Goal: Use online tool/utility

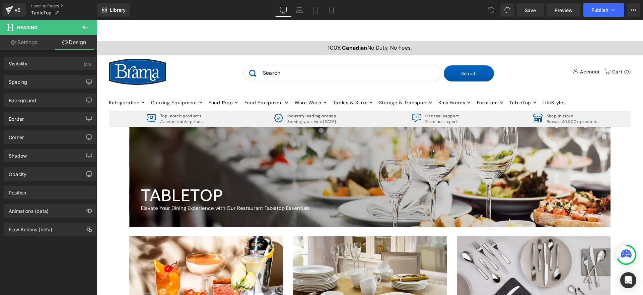
scroll to position [100, 0]
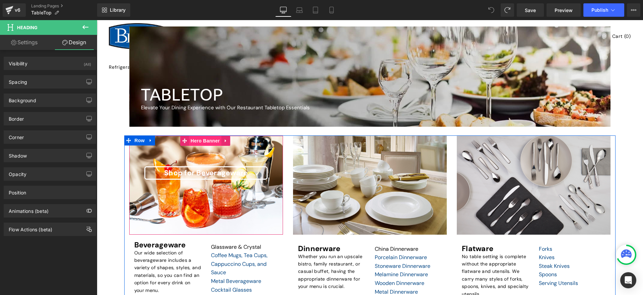
click at [189, 141] on span "Hero Banner" at bounding box center [205, 141] width 32 height 10
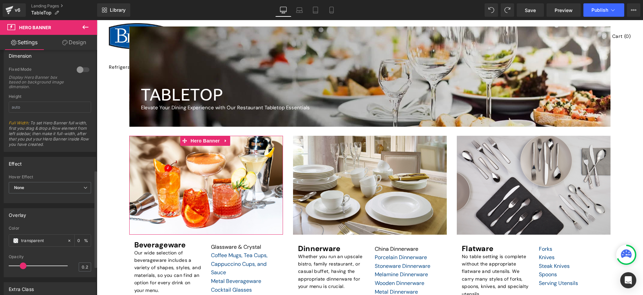
scroll to position [374, 0]
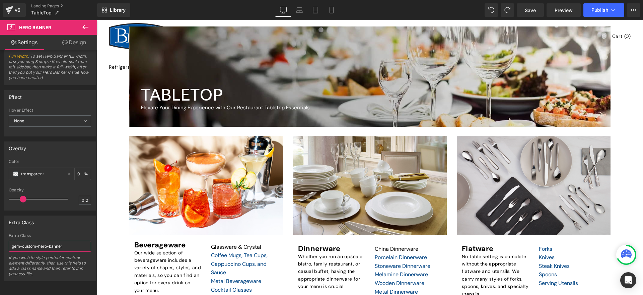
drag, startPoint x: 71, startPoint y: 240, endPoint x: -1, endPoint y: 241, distance: 72.6
click at [0, 241] on html "Hero Banner You are previewing how the will restyle your page. You can not edit…" at bounding box center [321, 147] width 643 height 295
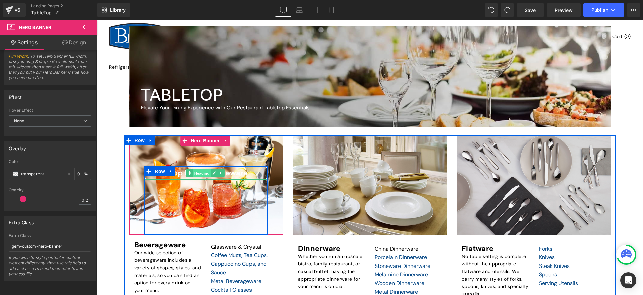
click at [196, 172] on span "Heading" at bounding box center [202, 173] width 18 height 8
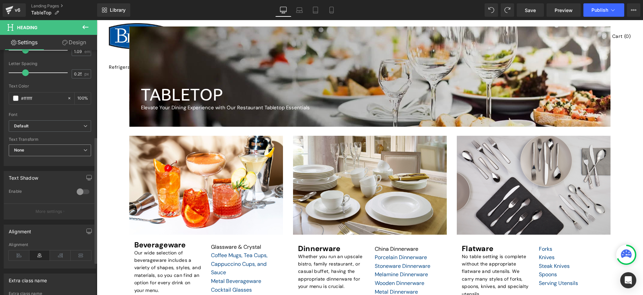
scroll to position [231, 0]
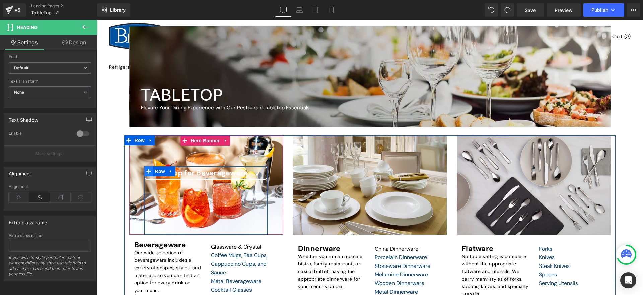
click at [150, 168] on span at bounding box center [148, 171] width 9 height 10
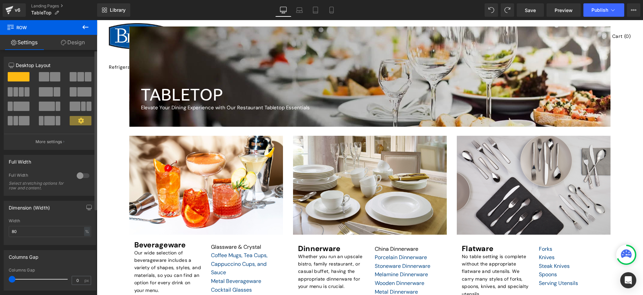
scroll to position [132, 0]
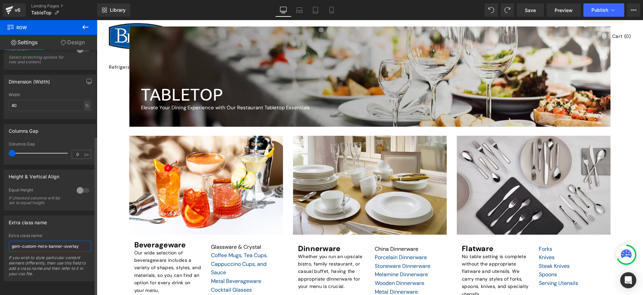
drag, startPoint x: 83, startPoint y: 238, endPoint x: 1, endPoint y: 236, distance: 82.0
click at [1, 236] on div "Extra class name gem-custom-hero-banner-overlay Extra class name gem-custom-her…" at bounding box center [50, 245] width 100 height 71
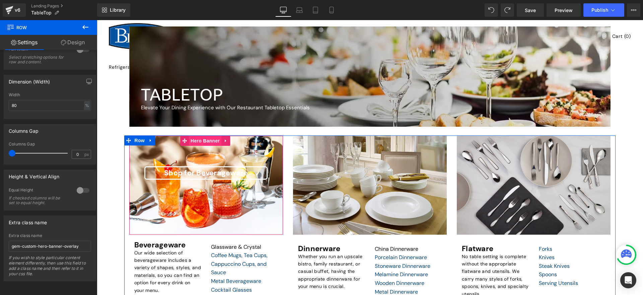
click at [189, 140] on span "Hero Banner" at bounding box center [205, 141] width 32 height 10
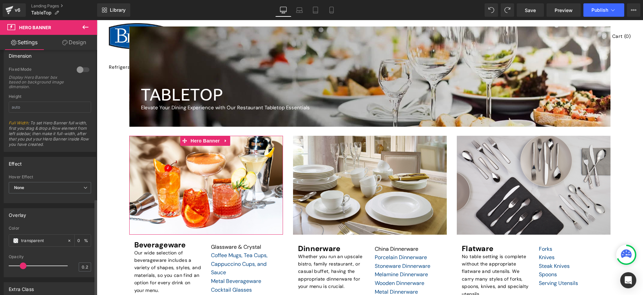
scroll to position [374, 0]
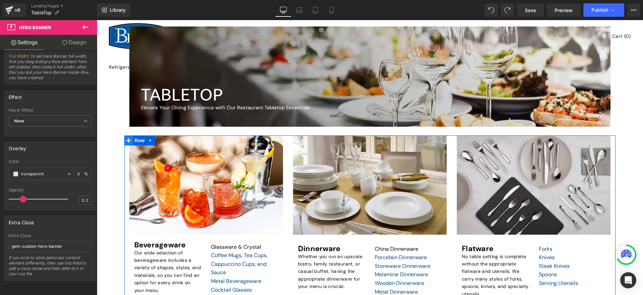
click at [132, 139] on span at bounding box center [128, 140] width 9 height 10
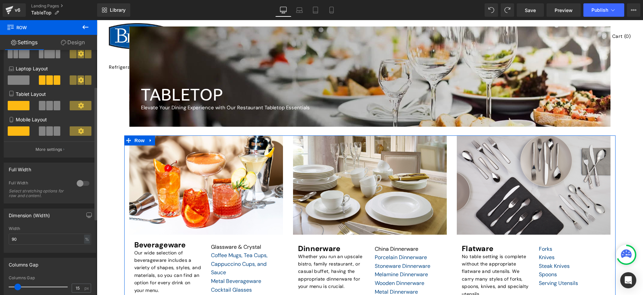
scroll to position [0, 0]
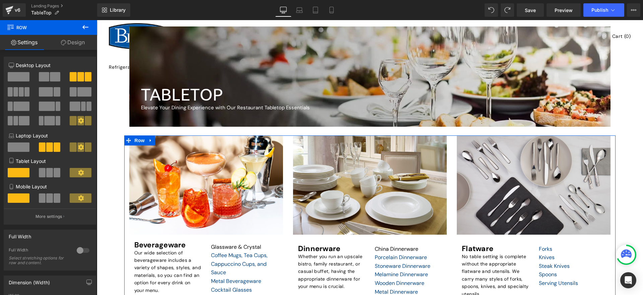
click at [84, 38] on link "Design" at bounding box center [73, 42] width 49 height 15
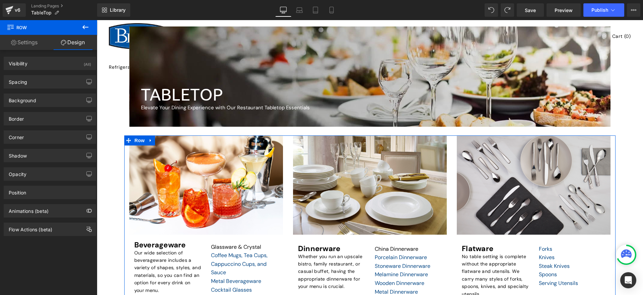
click at [34, 42] on link "Settings" at bounding box center [24, 42] width 49 height 15
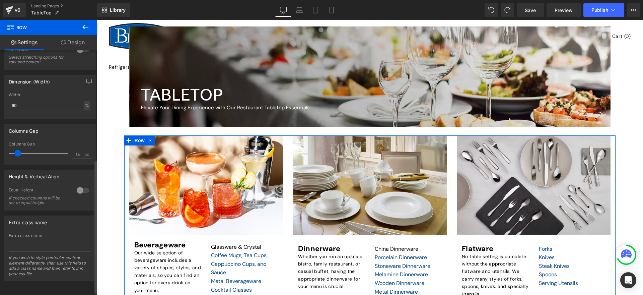
scroll to position [206, 0]
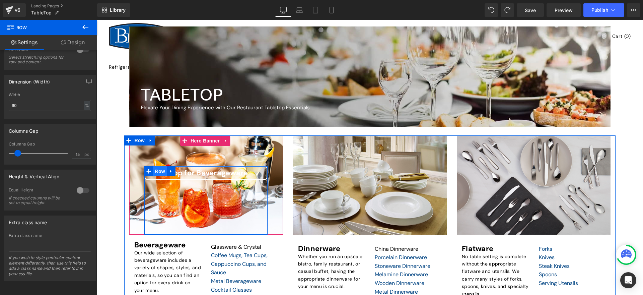
click at [155, 171] on span "Row" at bounding box center [159, 171] width 13 height 10
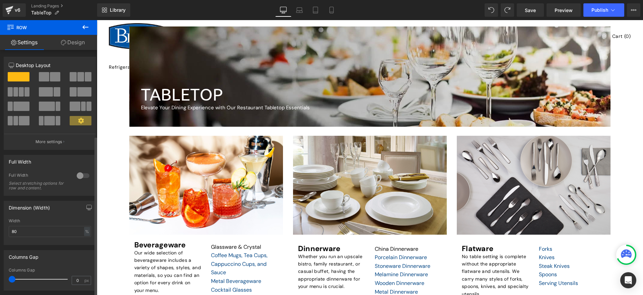
scroll to position [132, 0]
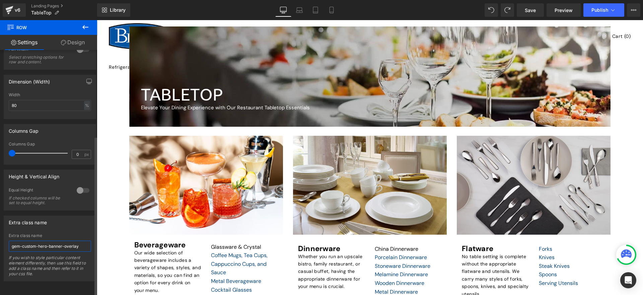
click at [84, 244] on input "gem-custom-hero-banner-overlay" at bounding box center [50, 245] width 82 height 11
click at [525, 7] on span "Save" at bounding box center [529, 10] width 11 height 7
